Goal: Task Accomplishment & Management: Use online tool/utility

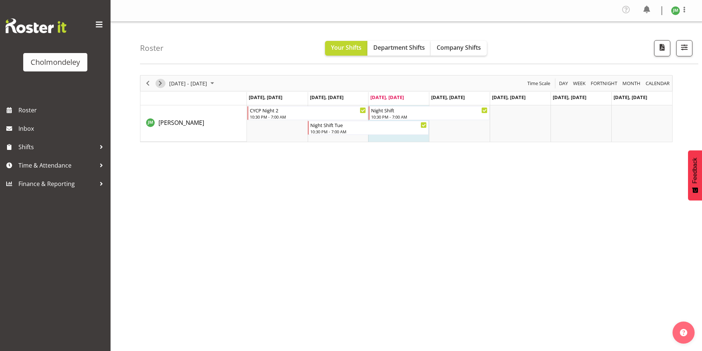
click at [162, 85] on span "Next" at bounding box center [160, 83] width 9 height 9
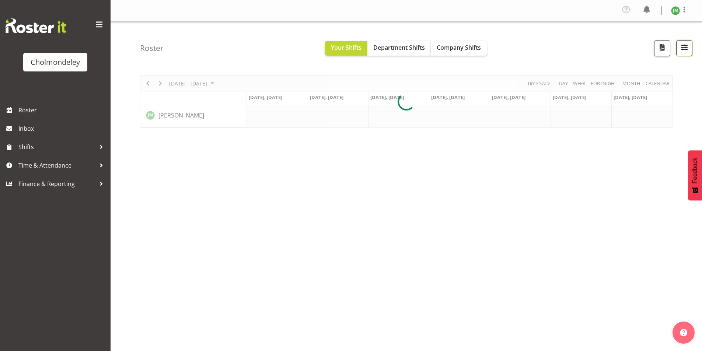
click at [689, 45] on span "button" at bounding box center [685, 47] width 10 height 10
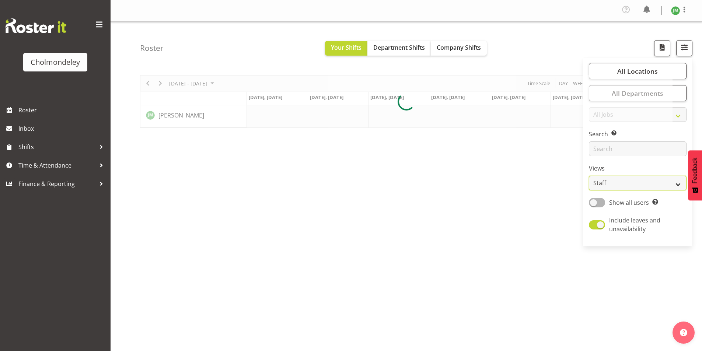
click at [638, 185] on select "Staff Role Shift - Horizontal Shift - Vertical Staff - Location" at bounding box center [638, 183] width 98 height 15
select select "shift"
click at [589, 176] on select "Staff Role Shift - Horizontal Shift - Vertical Staff - Location" at bounding box center [638, 183] width 98 height 15
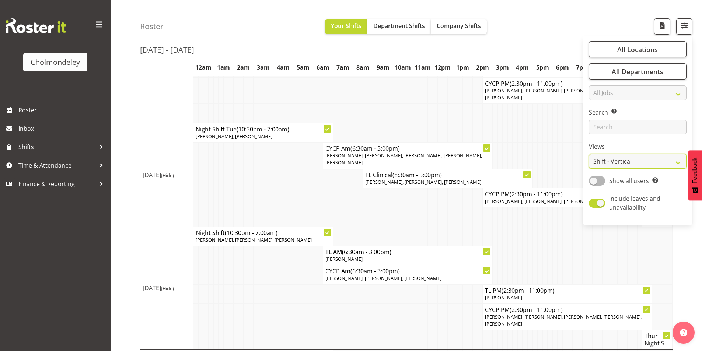
scroll to position [295, 0]
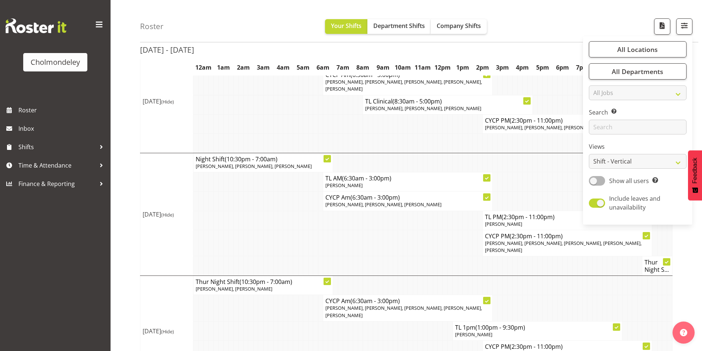
click at [323, 214] on td at bounding box center [325, 220] width 5 height 19
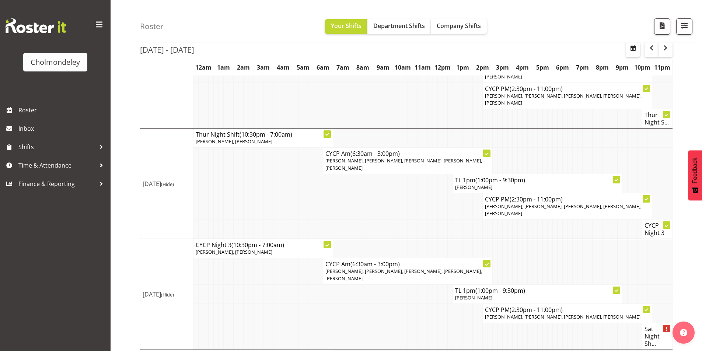
scroll to position [457, 0]
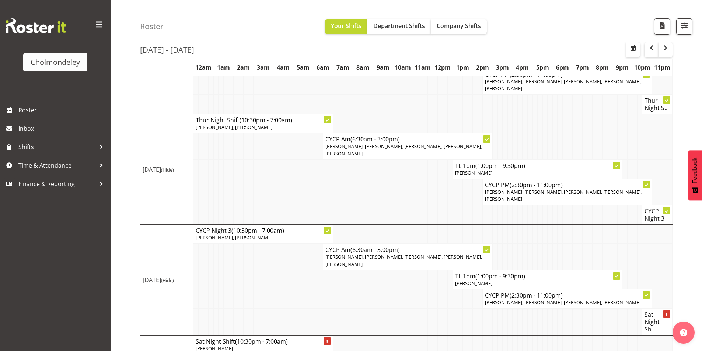
click at [266, 290] on td at bounding box center [265, 299] width 5 height 19
